Goal: Obtain resource: Obtain resource

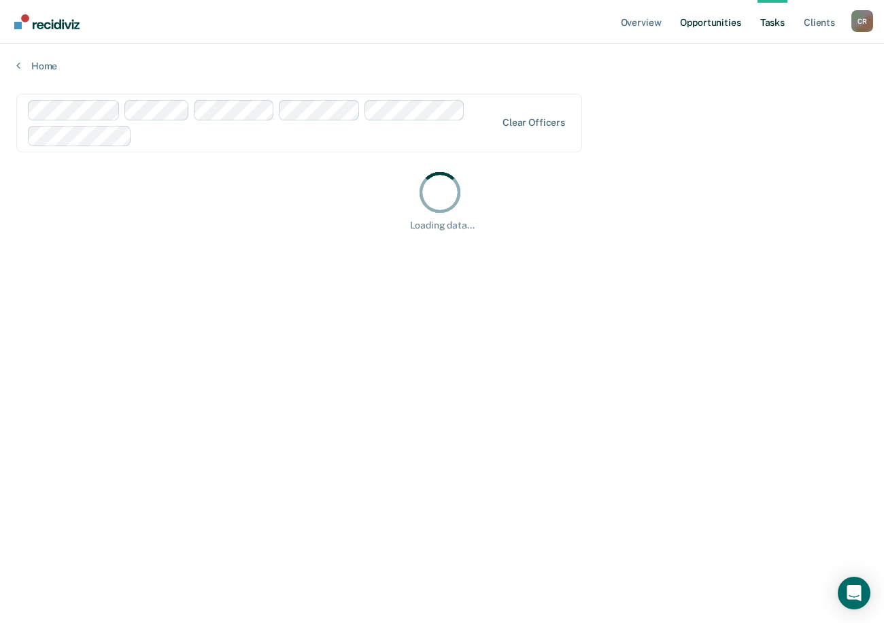
click at [548, 14] on link "Opportunities" at bounding box center [710, 22] width 66 height 44
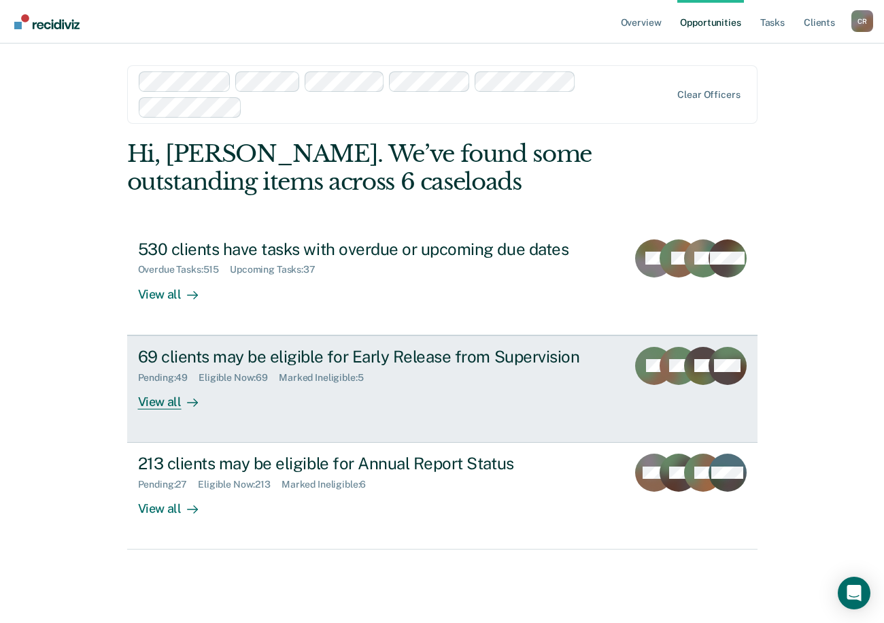
click at [165, 393] on div "View all" at bounding box center [176, 396] width 76 height 27
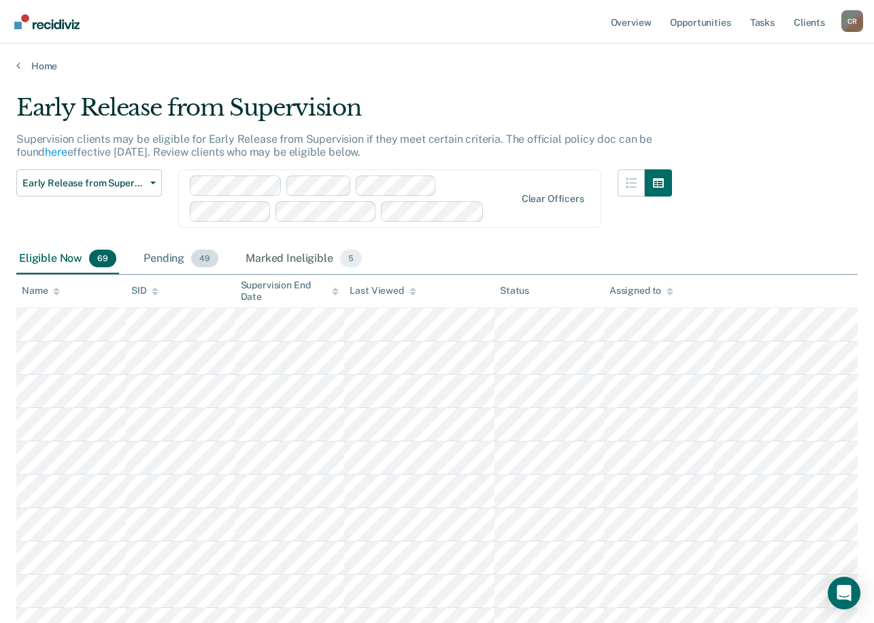
click at [165, 260] on div "Pending 49" at bounding box center [181, 259] width 80 height 30
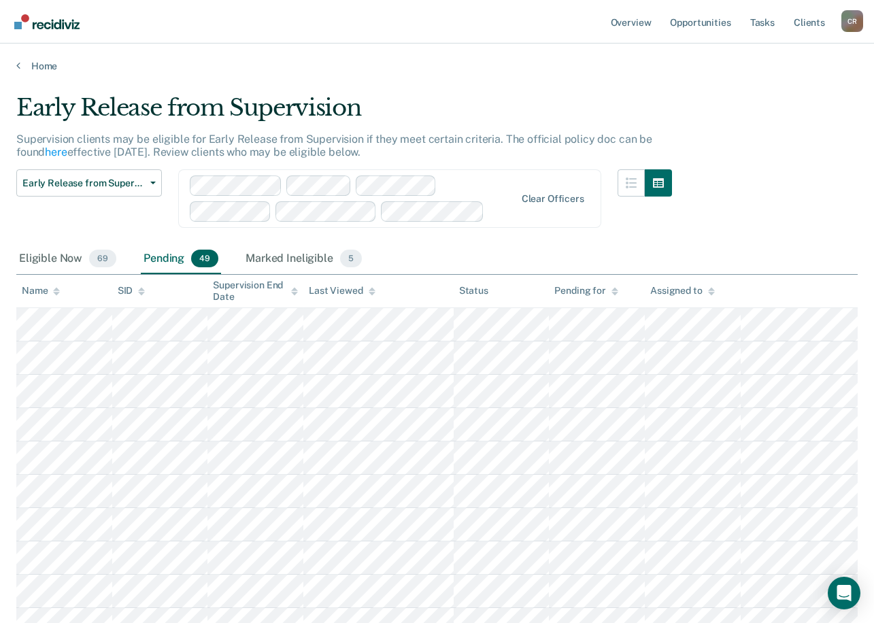
click at [548, 287] on icon at bounding box center [711, 291] width 7 height 9
click at [548, 292] on div "Assigned to" at bounding box center [682, 291] width 64 height 12
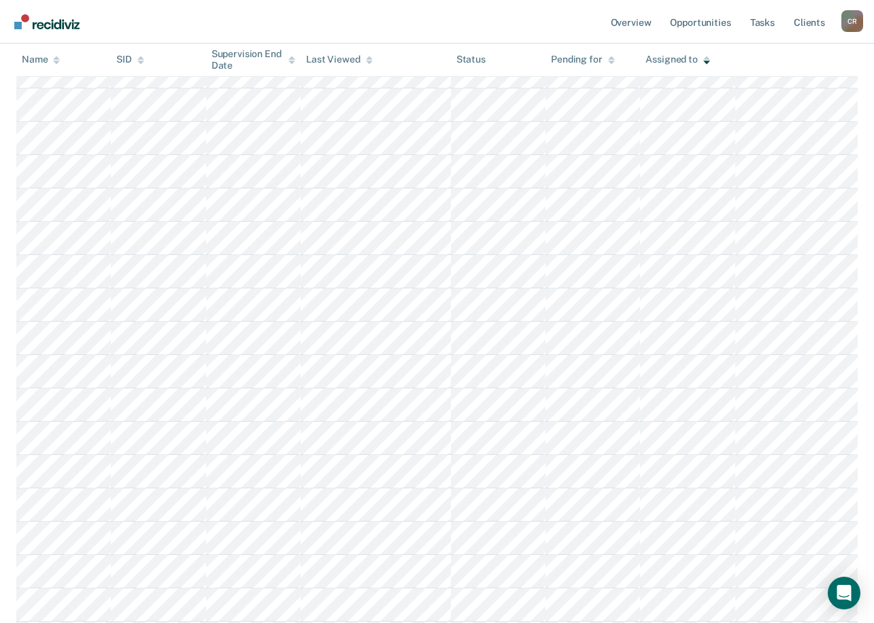
scroll to position [570, 0]
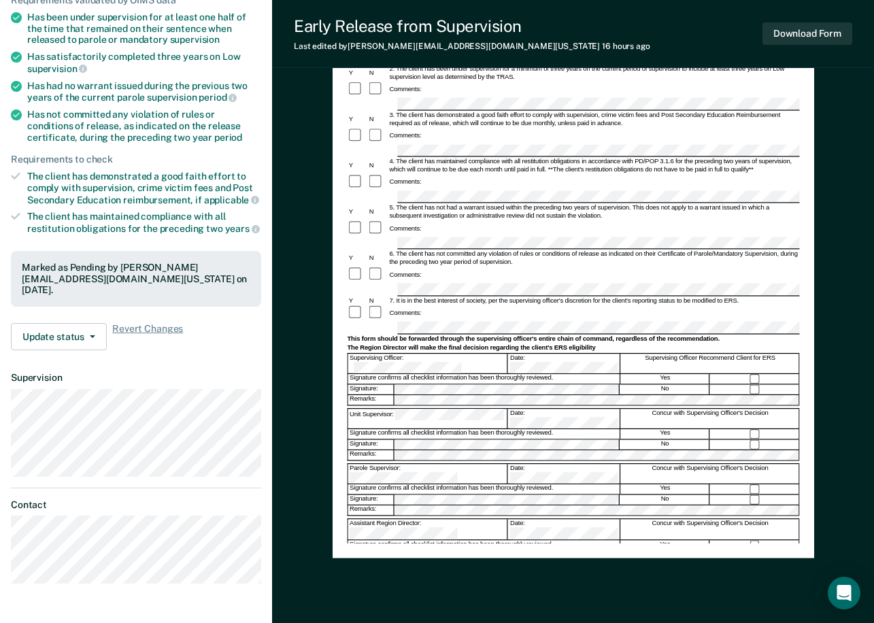
scroll to position [204, 0]
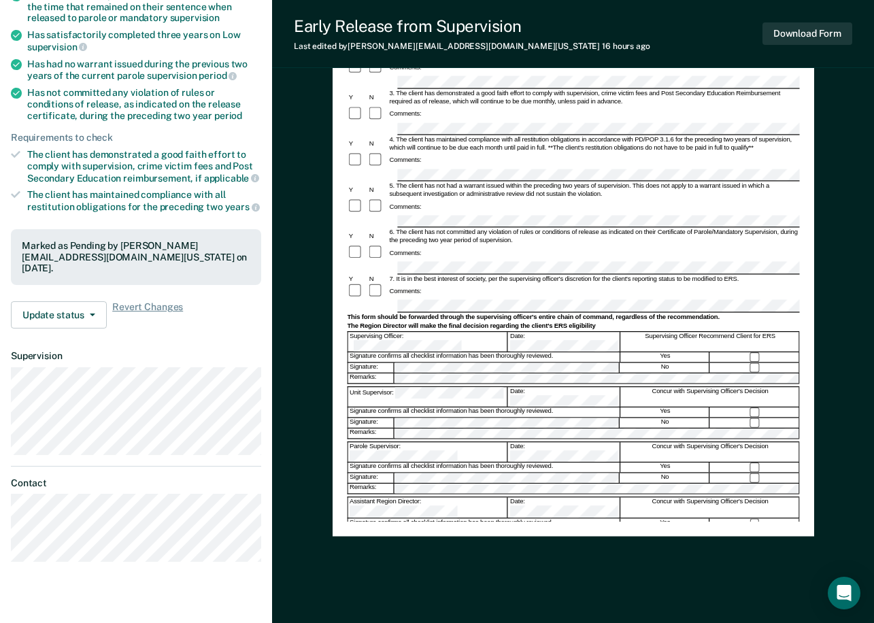
click at [377, 312] on form "Early Release from Supervision (ERS) Checklist, Recommendation, and Determinati…" at bounding box center [573, 269] width 452 height 690
click at [335, 376] on div "Early Release from Supervision (ERS) Checklist, Recommendation, and Determinati…" at bounding box center [574, 223] width 482 height 628
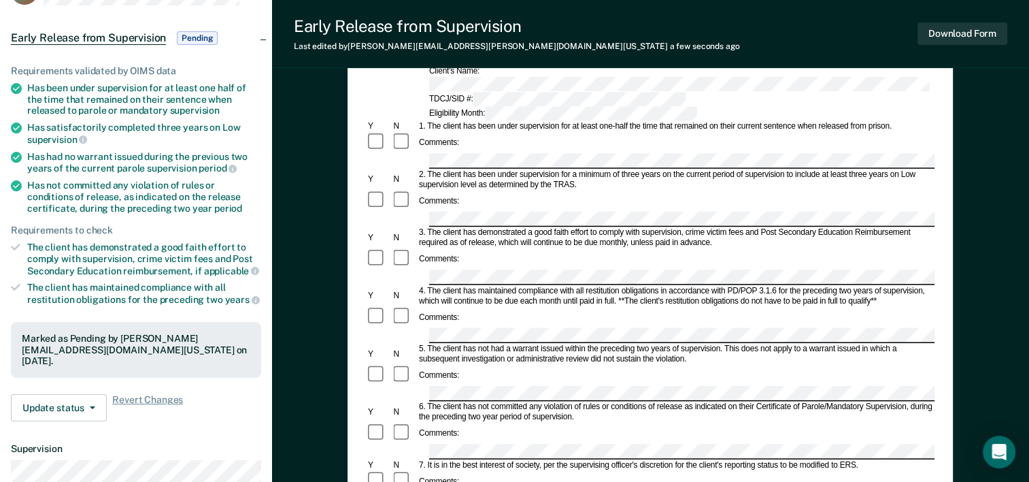
scroll to position [136, 0]
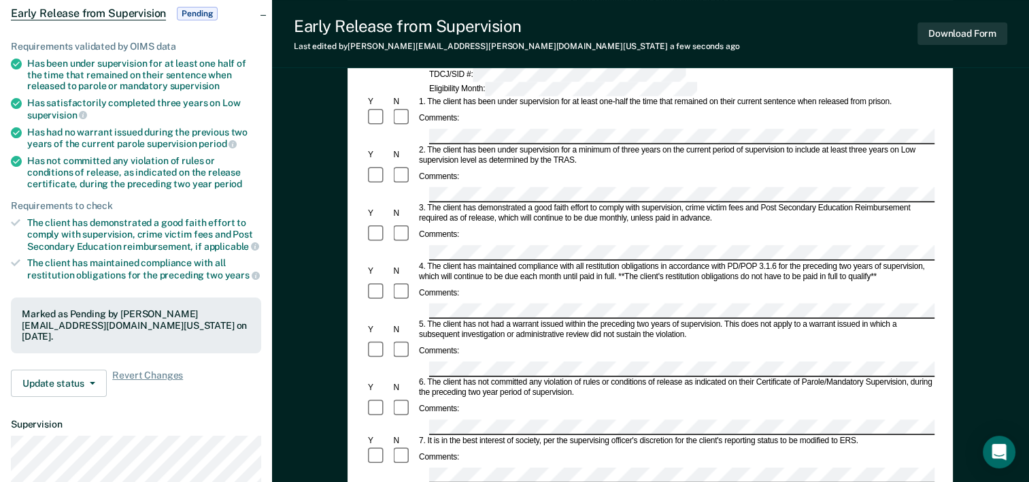
click at [242, 297] on div "Marked as Pending by [PERSON_NAME][EMAIL_ADDRESS][DOMAIN_NAME][US_STATE] on [DA…" at bounding box center [136, 325] width 250 height 56
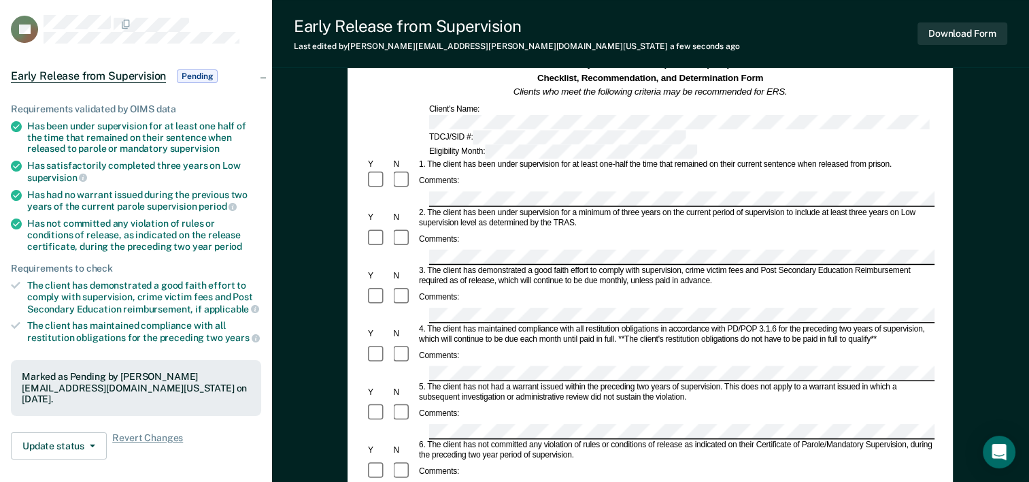
scroll to position [0, 0]
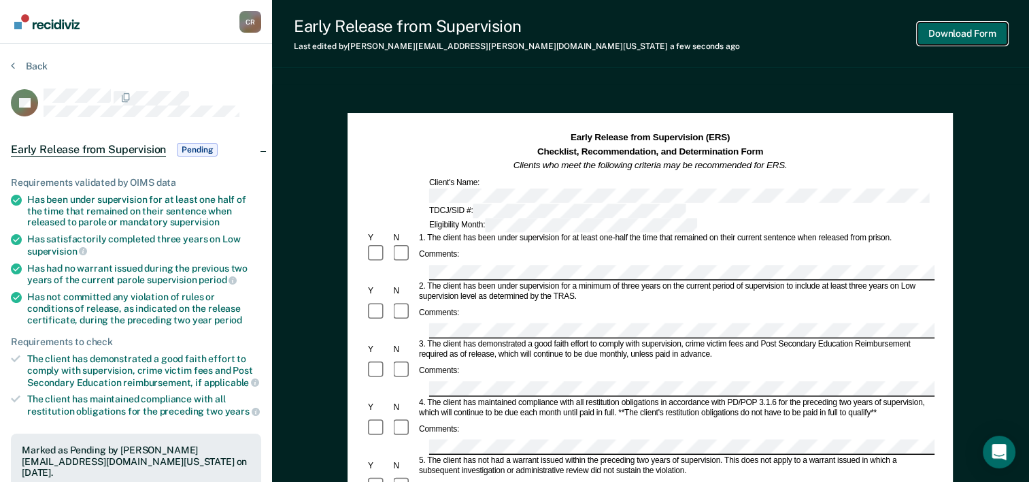
click at [548, 35] on button "Download Form" at bounding box center [962, 33] width 90 height 22
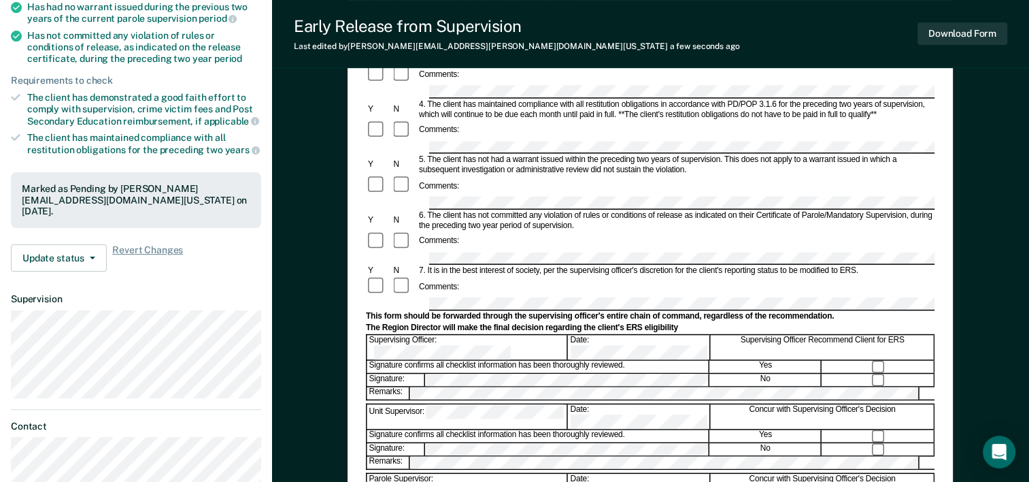
scroll to position [340, 0]
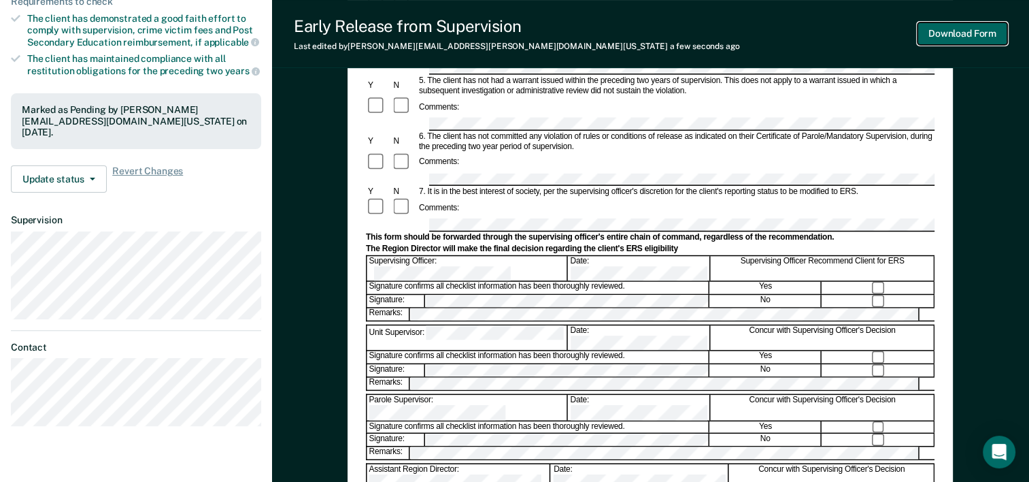
click at [548, 36] on button "Download Form" at bounding box center [962, 33] width 90 height 22
